Goal: Task Accomplishment & Management: Manage account settings

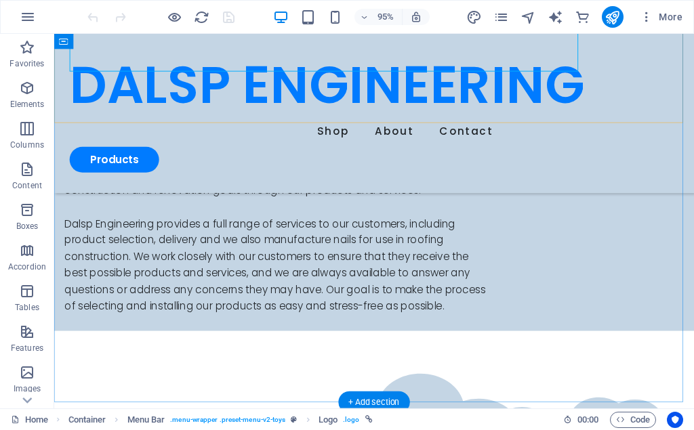
scroll to position [277, 0]
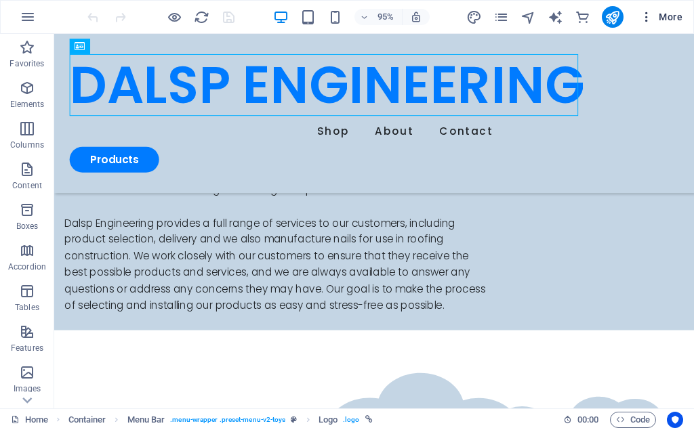
click at [642, 20] on icon "button" at bounding box center [647, 17] width 14 height 14
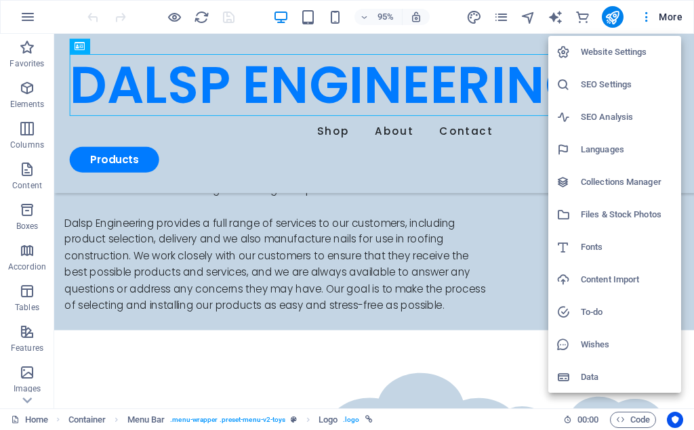
scroll to position [1, 0]
drag, startPoint x: 22, startPoint y: 16, endPoint x: 35, endPoint y: 20, distance: 13.7
click at [25, 19] on div at bounding box center [347, 215] width 694 height 430
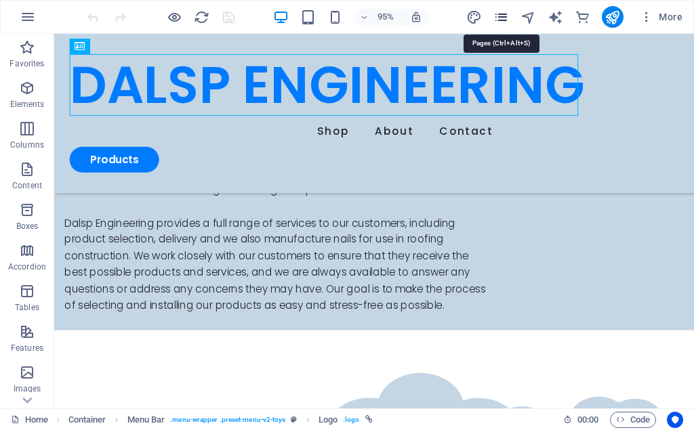
click at [499, 19] on icon "pages" at bounding box center [501, 17] width 16 height 16
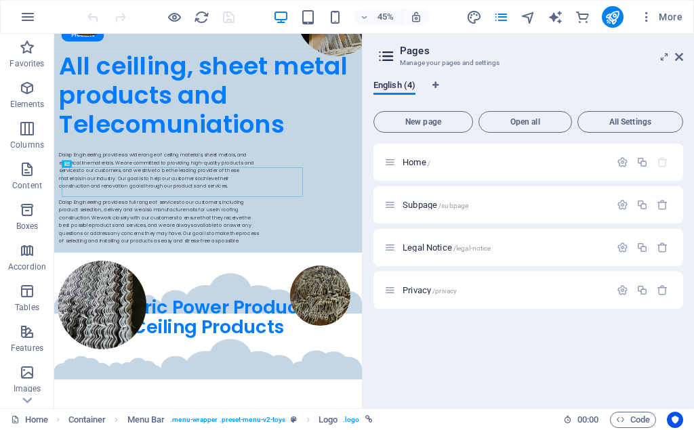
scroll to position [68, 0]
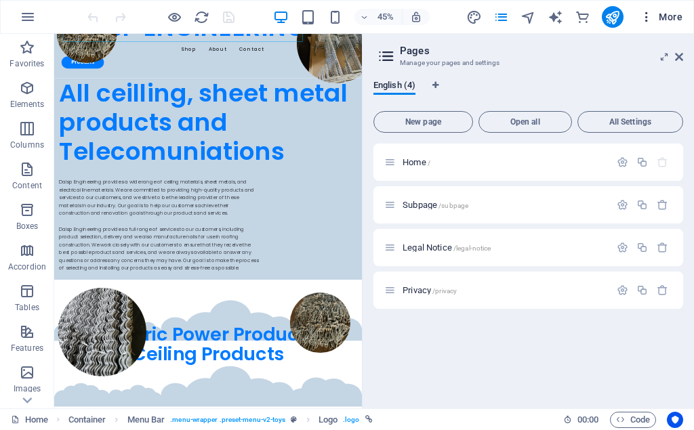
click at [649, 22] on icon "button" at bounding box center [647, 17] width 14 height 14
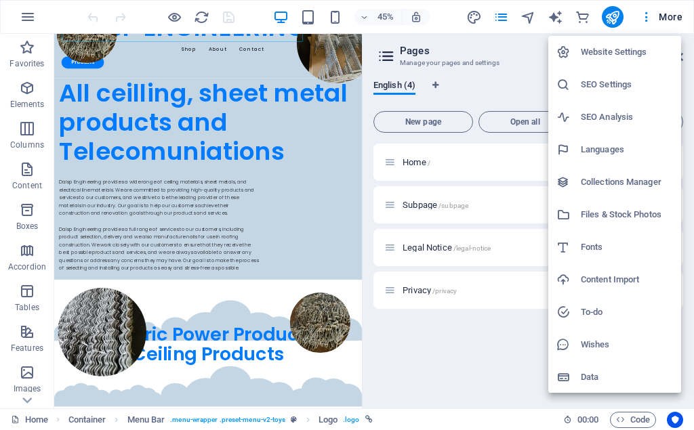
click at [642, 50] on h6 "Website Settings" at bounding box center [627, 52] width 92 height 16
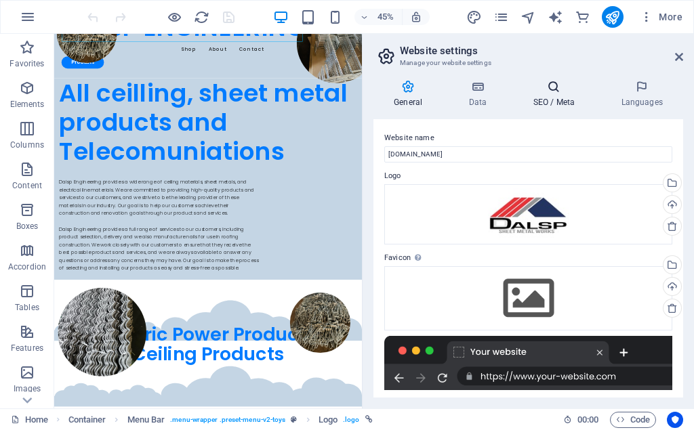
click at [559, 102] on h4 "SEO / Meta" at bounding box center [556, 94] width 88 height 28
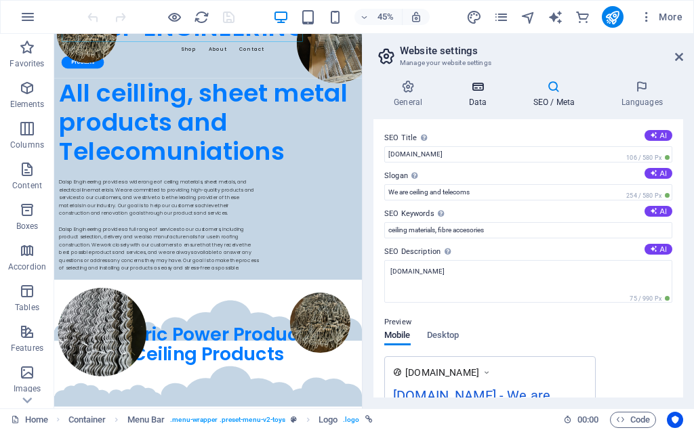
click at [483, 89] on icon at bounding box center [477, 87] width 59 height 14
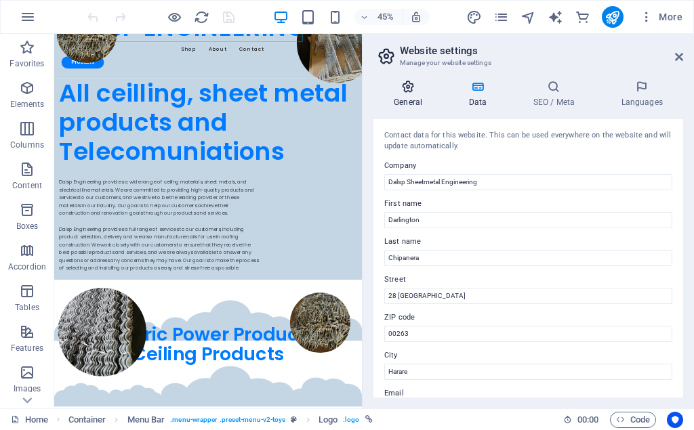
click at [406, 98] on h4 "General" at bounding box center [410, 94] width 75 height 28
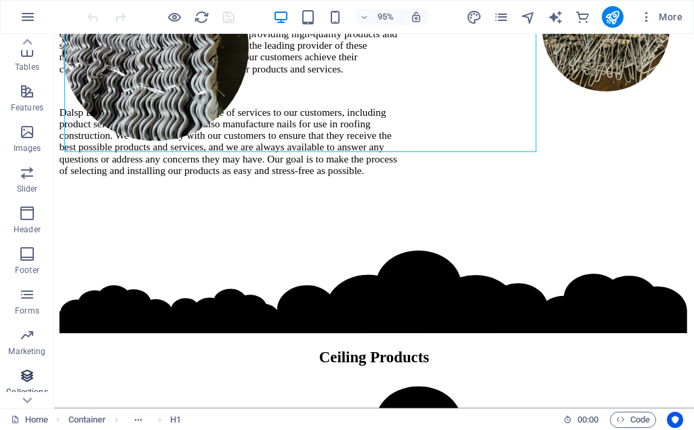
scroll to position [276, 0]
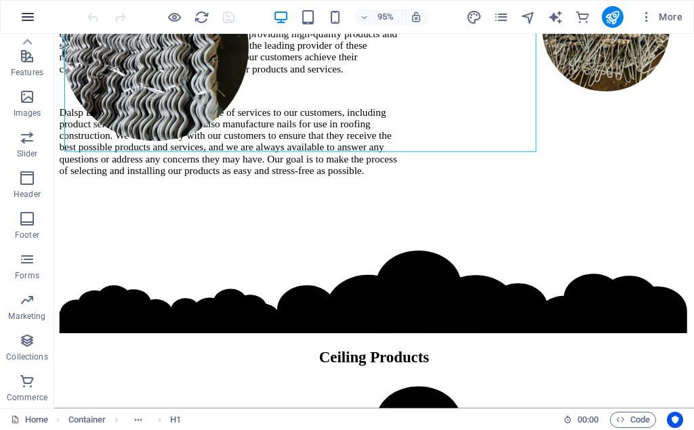
click at [16, 17] on button "button" at bounding box center [28, 17] width 33 height 33
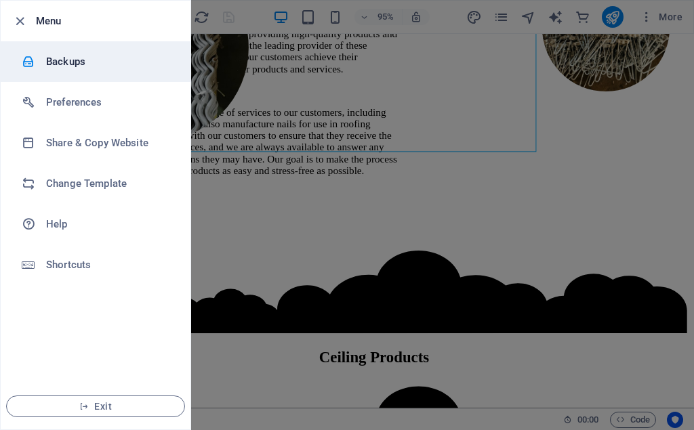
click at [47, 64] on h6 "Backups" at bounding box center [108, 62] width 125 height 16
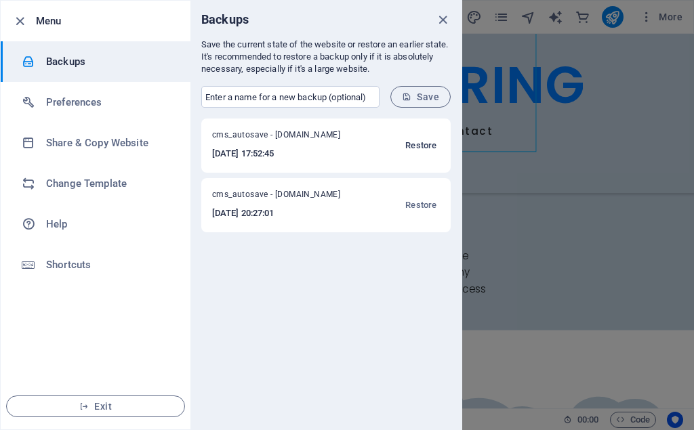
click at [421, 148] on span "Restore" at bounding box center [420, 146] width 31 height 16
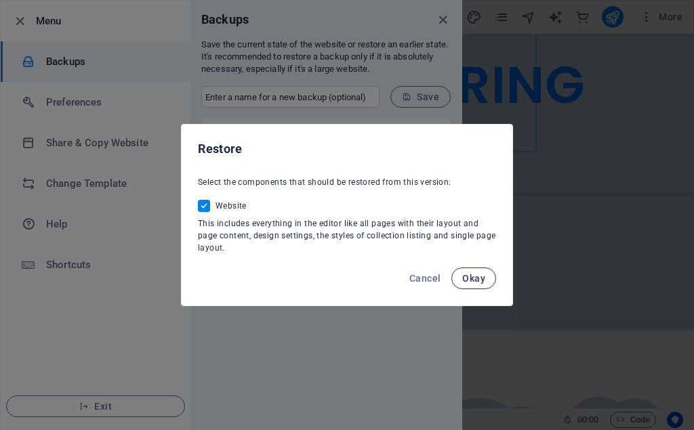
click at [472, 279] on span "Okay" at bounding box center [473, 278] width 23 height 11
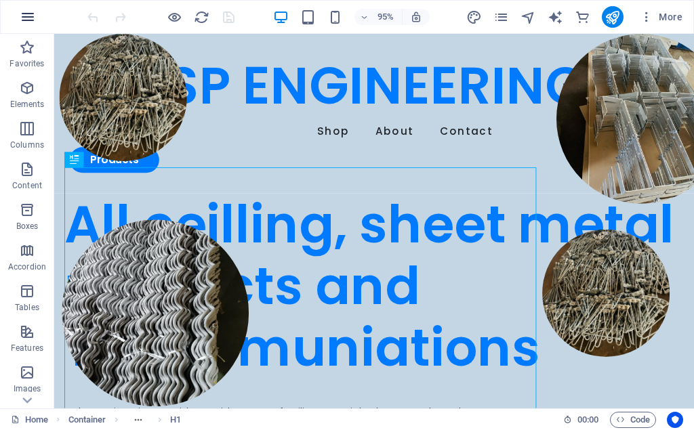
click at [22, 8] on button "button" at bounding box center [28, 17] width 33 height 33
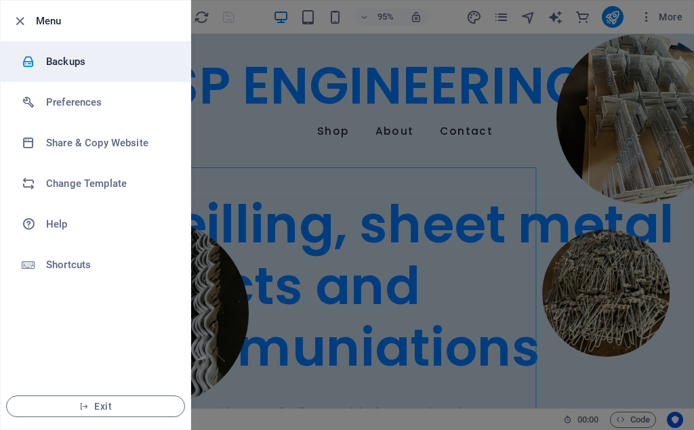
click at [45, 58] on div at bounding box center [34, 62] width 24 height 14
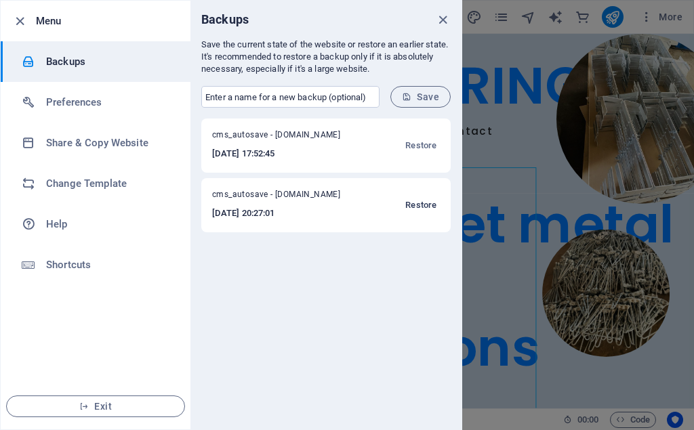
click at [425, 208] on span "Restore" at bounding box center [420, 205] width 31 height 16
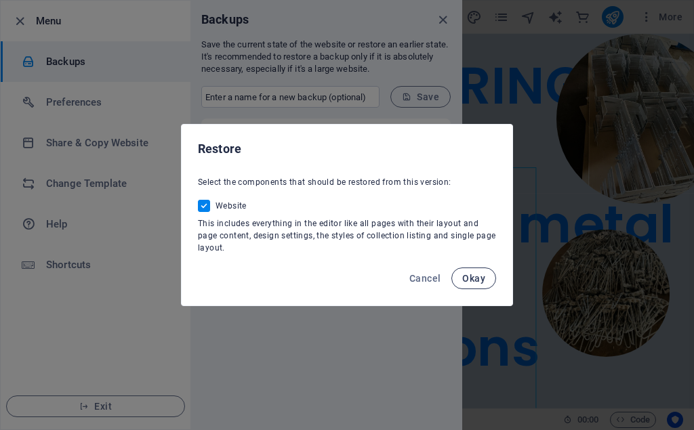
click at [472, 274] on span "Okay" at bounding box center [473, 278] width 23 height 11
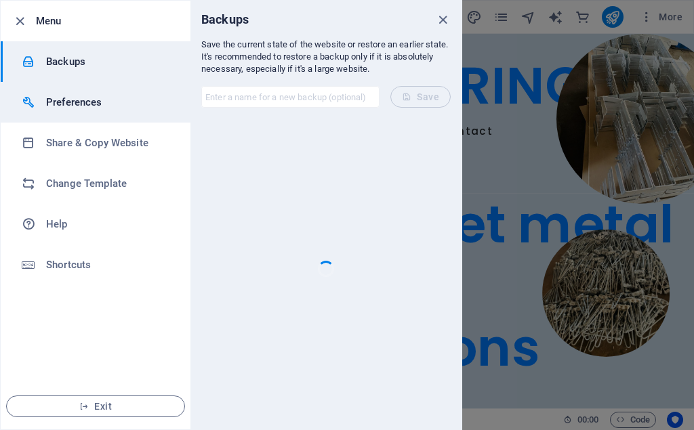
click at [68, 109] on h6 "Preferences" at bounding box center [108, 102] width 125 height 16
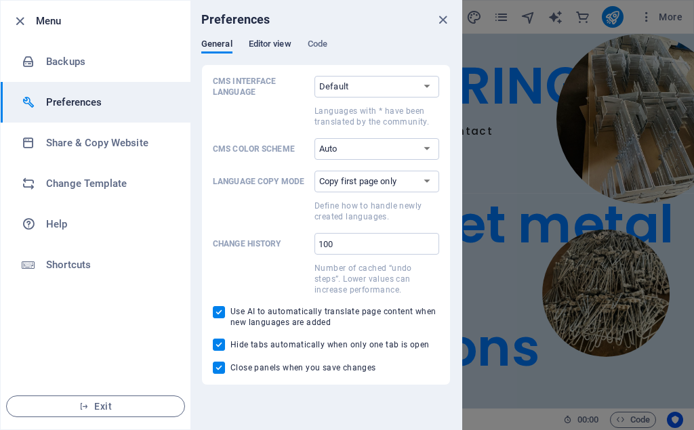
click at [254, 49] on span "Editor view" at bounding box center [270, 45] width 43 height 19
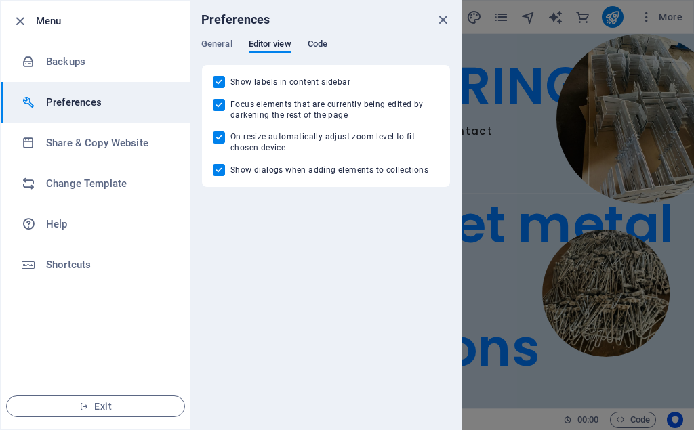
click at [312, 43] on span "Code" at bounding box center [318, 45] width 20 height 19
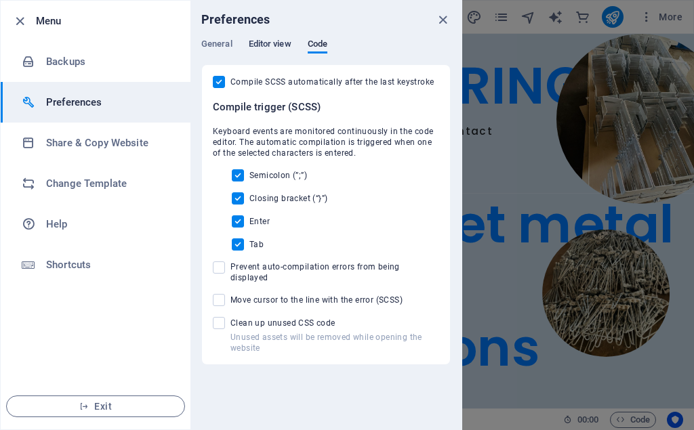
click at [261, 47] on span "Editor view" at bounding box center [270, 45] width 43 height 19
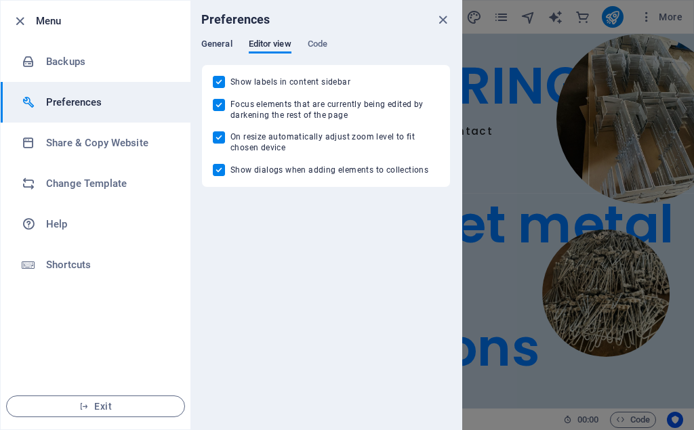
click at [221, 39] on span "General" at bounding box center [216, 45] width 31 height 19
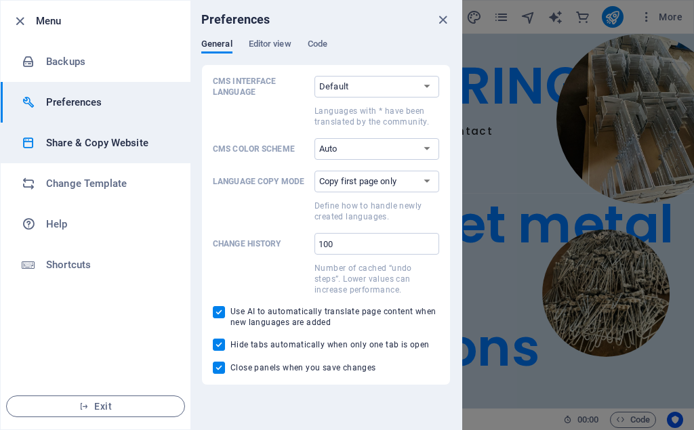
click at [75, 146] on h6 "Share & Copy Website" at bounding box center [108, 143] width 125 height 16
